Goal: Task Accomplishment & Management: Manage account settings

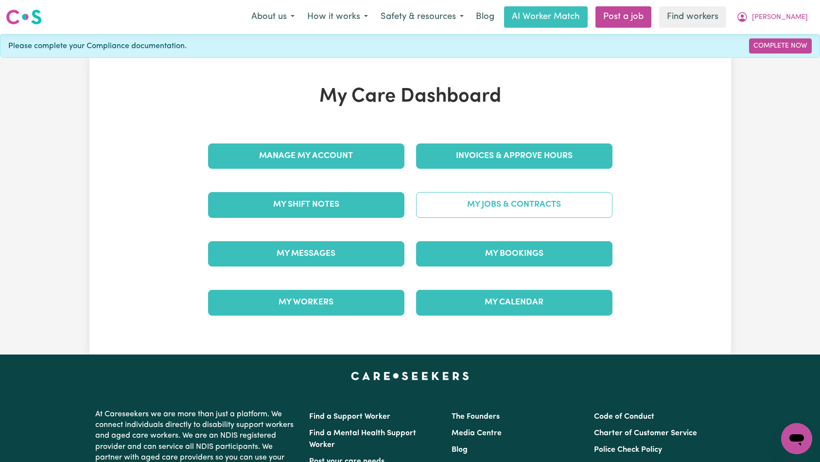
click at [468, 208] on link "My Jobs & Contracts" at bounding box center [514, 204] width 196 height 25
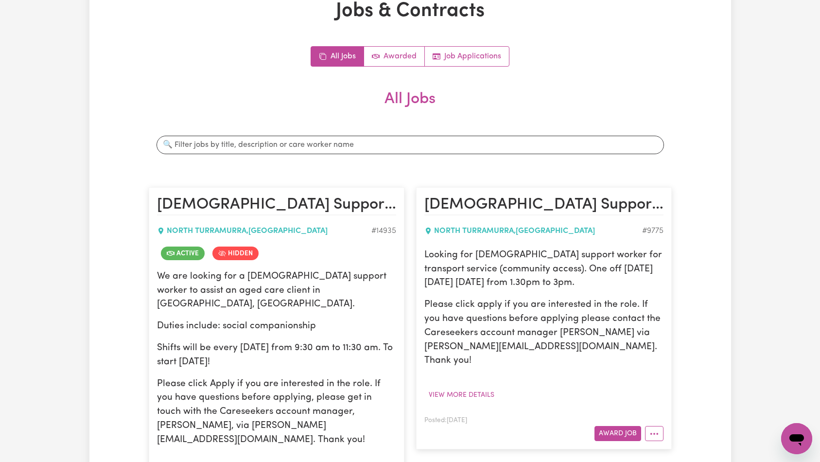
scroll to position [241, 0]
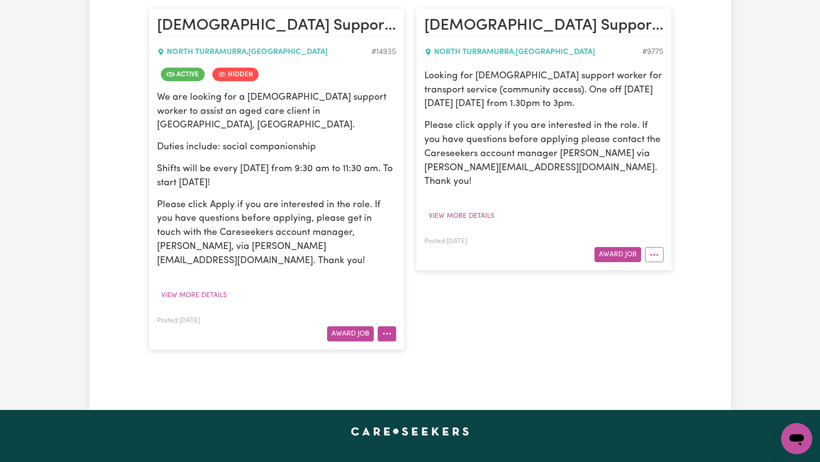
click at [389, 326] on button "More options" at bounding box center [387, 333] width 18 height 15
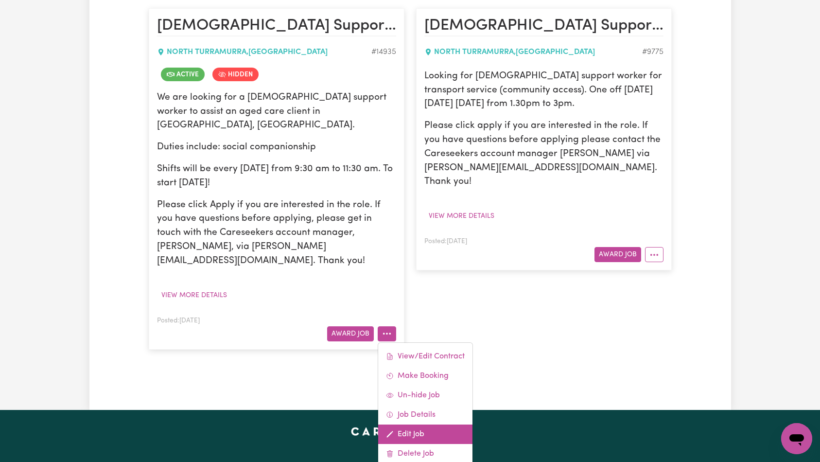
click at [420, 424] on link "Edit Job" at bounding box center [425, 433] width 94 height 19
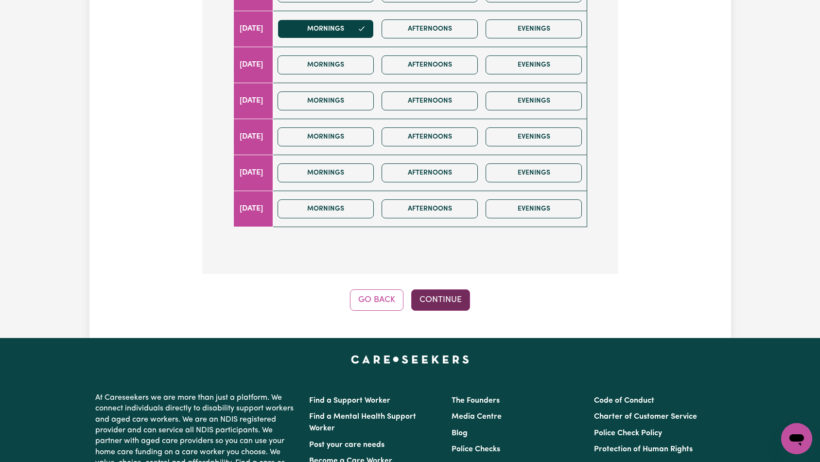
click at [441, 289] on button "Continue" at bounding box center [440, 299] width 59 height 21
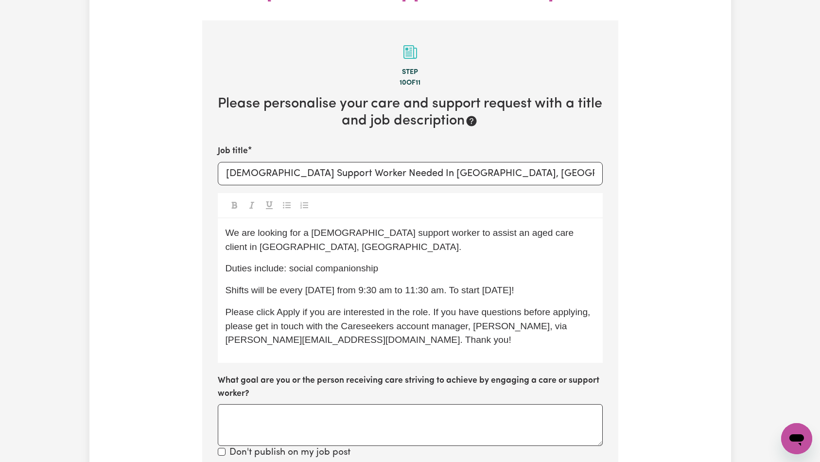
scroll to position [350, 0]
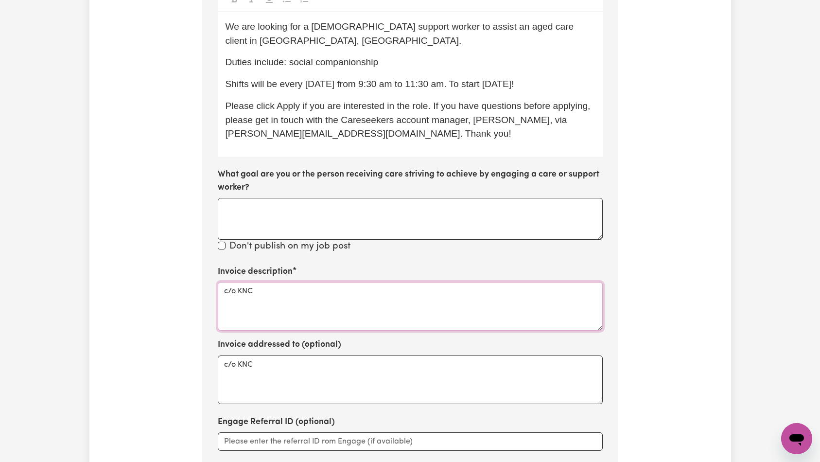
click at [399, 285] on textarea "c/o KNC" at bounding box center [410, 306] width 385 height 49
paste textarea "Domestic support and Social Support"
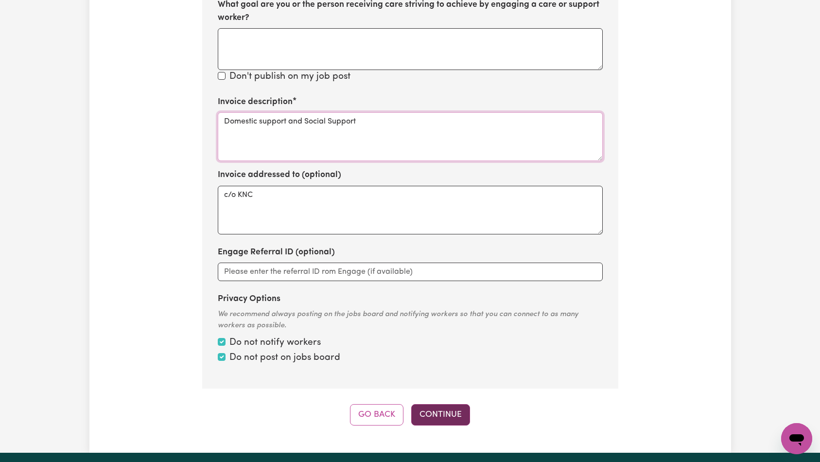
type textarea "Domestic support and Social Support"
click at [434, 404] on button "Continue" at bounding box center [440, 414] width 59 height 21
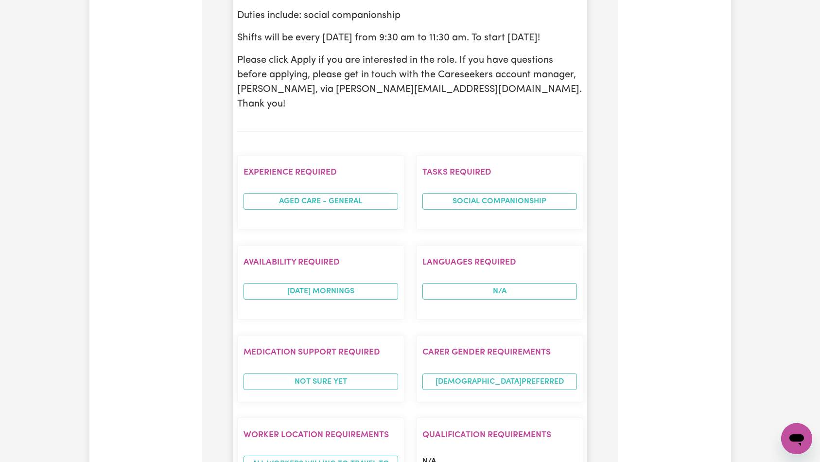
scroll to position [755, 0]
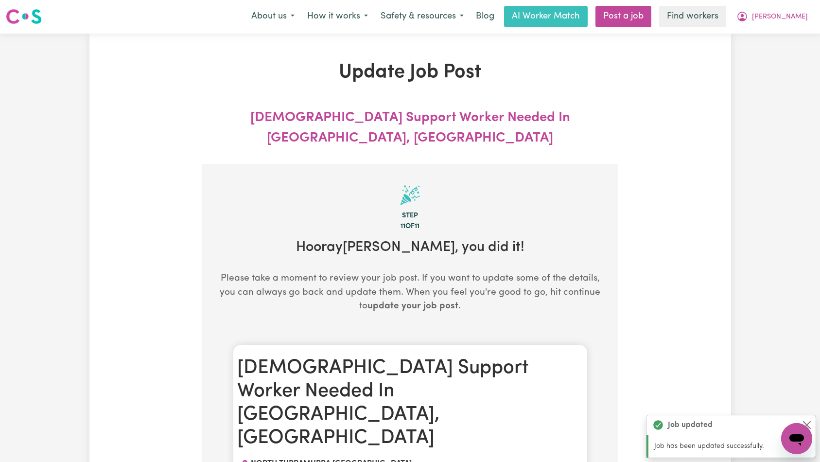
scroll to position [0, 0]
click at [794, 15] on span "[PERSON_NAME]" at bounding box center [780, 17] width 56 height 11
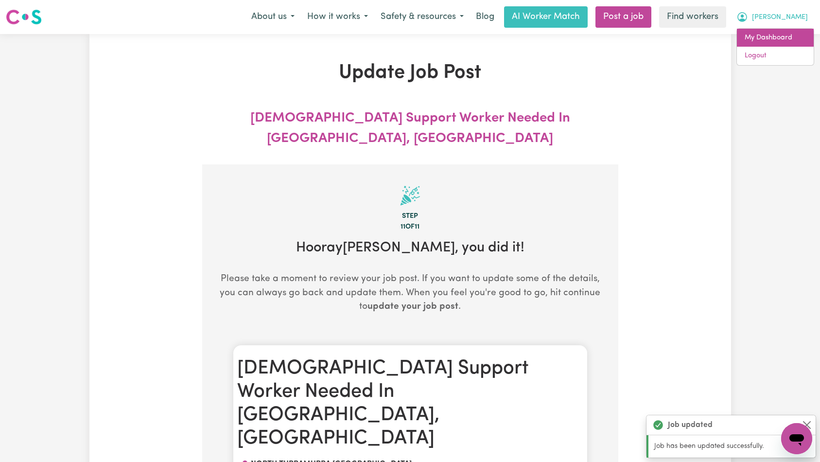
click at [783, 44] on link "My Dashboard" at bounding box center [775, 38] width 77 height 18
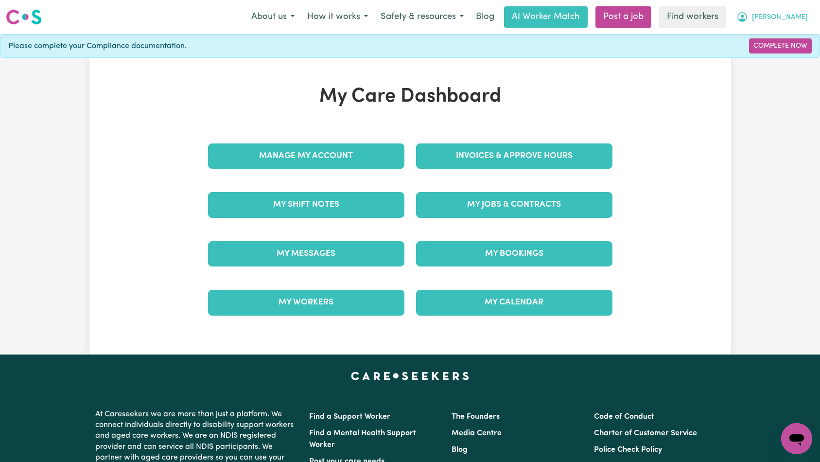
click at [796, 19] on span "[PERSON_NAME]" at bounding box center [780, 17] width 56 height 11
click at [782, 53] on link "Logout" at bounding box center [775, 56] width 77 height 18
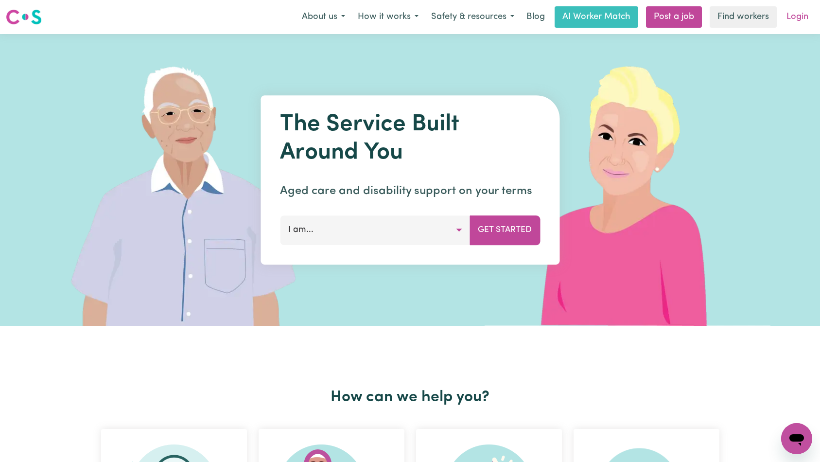
click at [794, 18] on link "Login" at bounding box center [798, 16] width 34 height 21
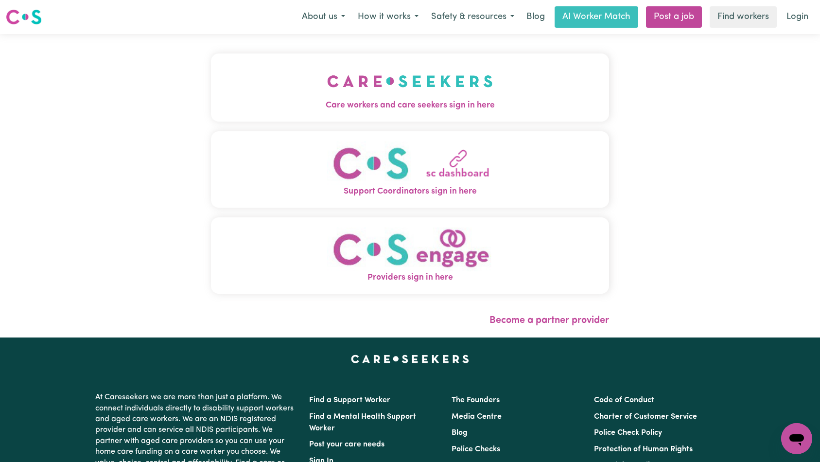
click at [327, 75] on img "Care workers and care seekers sign in here" at bounding box center [410, 81] width 166 height 36
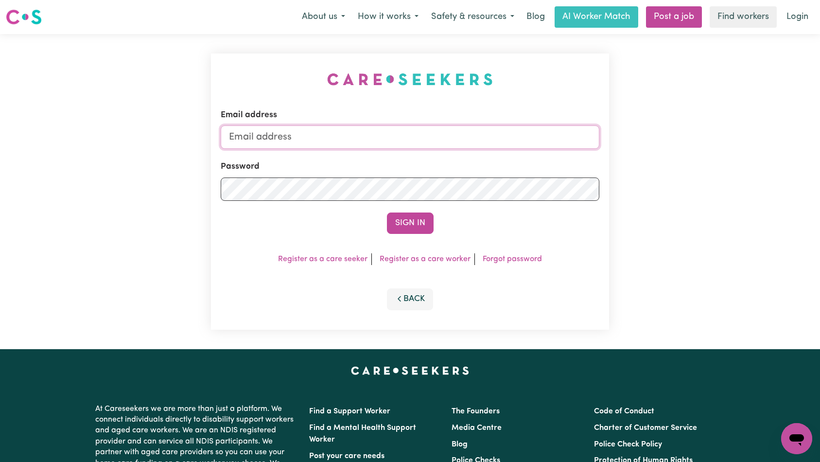
click at [414, 139] on input "Email address" at bounding box center [410, 136] width 379 height 23
type input "[EMAIL_ADDRESS][DOMAIN_NAME]"
click at [412, 221] on button "Sign In" at bounding box center [410, 222] width 47 height 21
